Goal: Task Accomplishment & Management: Manage account settings

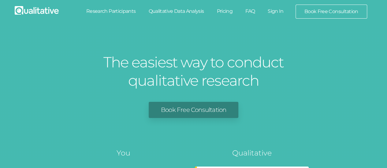
click at [277, 12] on link "Sign In" at bounding box center [275, 11] width 29 height 13
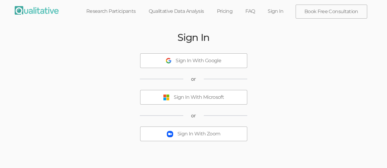
click at [191, 97] on div "Sign In With Microsoft" at bounding box center [199, 97] width 50 height 7
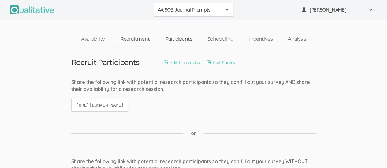
click at [175, 39] on link "Participants" at bounding box center [178, 39] width 42 height 13
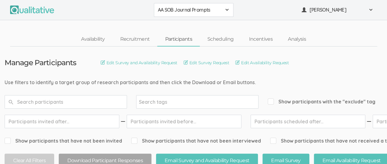
click at [226, 9] on span at bounding box center [226, 9] width 5 height 5
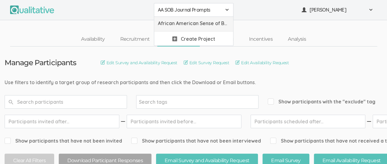
click at [202, 26] on span "African American Sense of Belonging" at bounding box center [194, 23] width 72 height 7
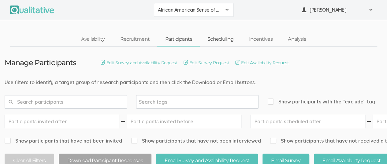
click at [222, 39] on link "Scheduling" at bounding box center [221, 39] width 42 height 13
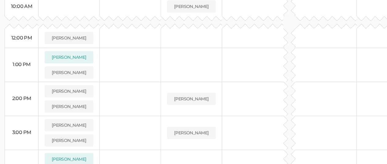
scroll to position [256, 0]
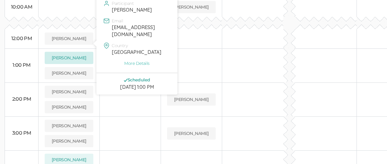
click at [65, 52] on button "Bryce Stephens" at bounding box center [69, 58] width 49 height 12
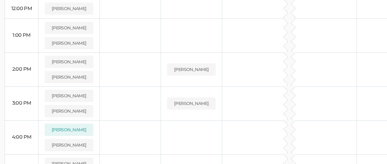
scroll to position [288, 0]
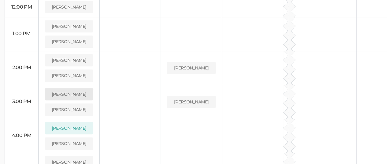
click at [66, 88] on button "Bryce Stephens" at bounding box center [69, 94] width 49 height 12
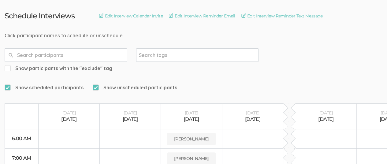
scroll to position [0, 0]
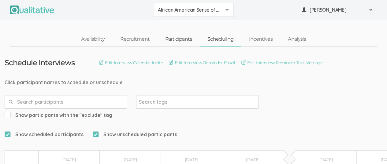
click at [179, 34] on link "Participants" at bounding box center [178, 39] width 42 height 13
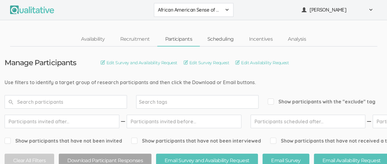
click at [225, 38] on link "Scheduling" at bounding box center [221, 39] width 42 height 13
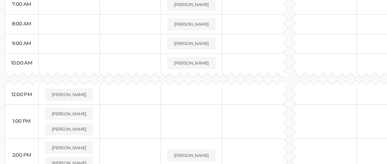
scroll to position [93, 0]
